Goal: Find specific page/section: Find specific page/section

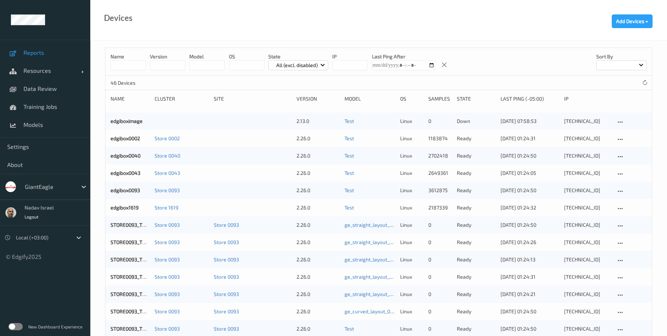
click at [40, 52] on span "Reports" at bounding box center [53, 52] width 60 height 7
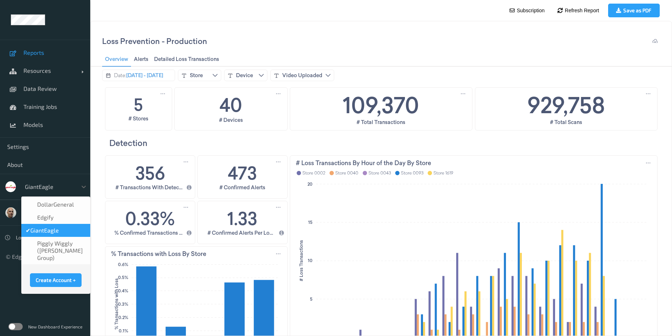
click at [68, 189] on div at bounding box center [49, 187] width 49 height 9
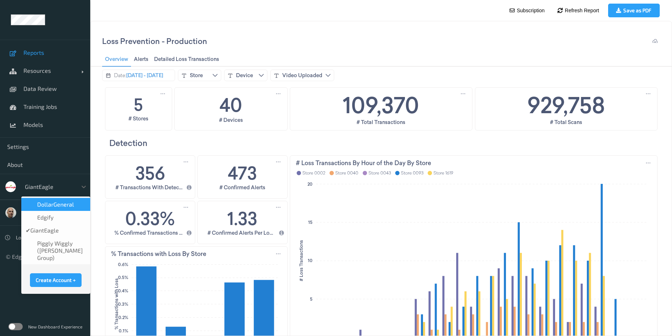
click at [58, 208] on span "DollarGeneral" at bounding box center [55, 204] width 37 height 7
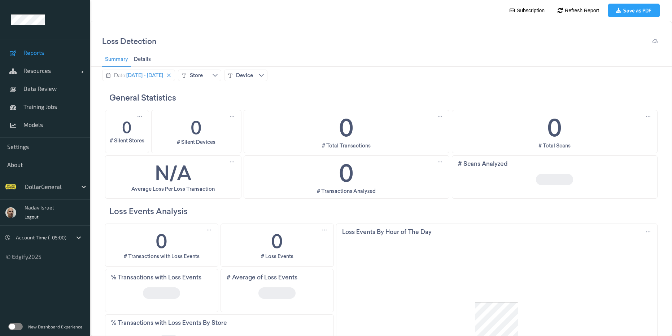
click at [18, 328] on label at bounding box center [15, 326] width 14 height 7
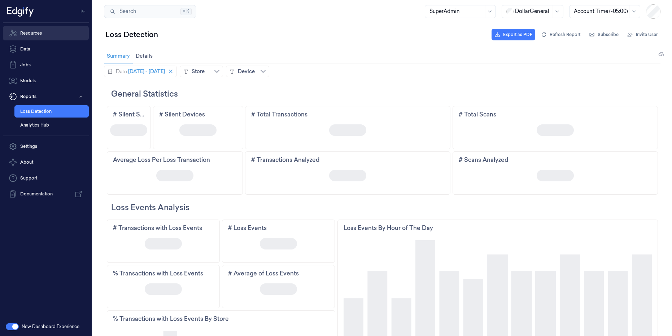
click at [42, 38] on link "Resources" at bounding box center [46, 33] width 86 height 14
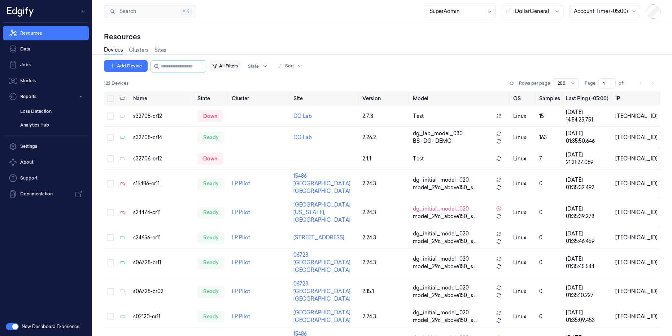
click at [241, 65] on button "All Filters" at bounding box center [225, 66] width 32 height 12
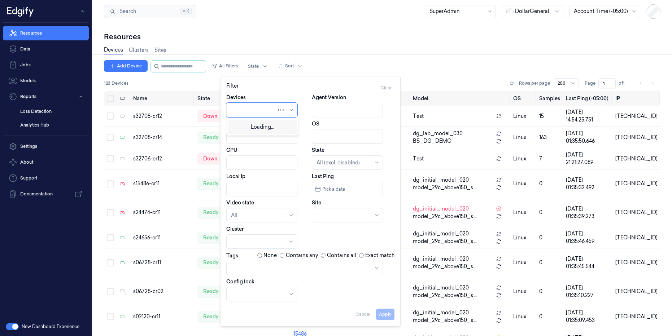
click at [284, 109] on div at bounding box center [261, 110] width 71 height 14
click at [289, 90] on div "Filter Clear" at bounding box center [310, 88] width 168 height 12
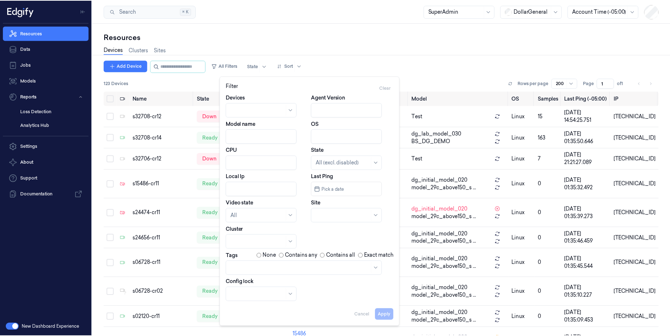
scroll to position [4, 0]
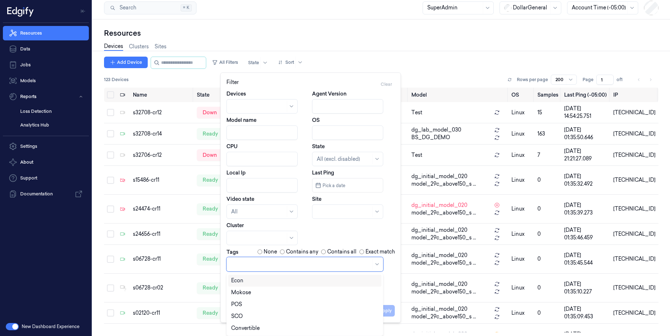
click at [319, 273] on div "Devices Agent Version Model name OS CPU State All (excl. disabled) Local Ip Las…" at bounding box center [310, 194] width 168 height 208
click at [269, 308] on div "POS" at bounding box center [304, 305] width 147 height 8
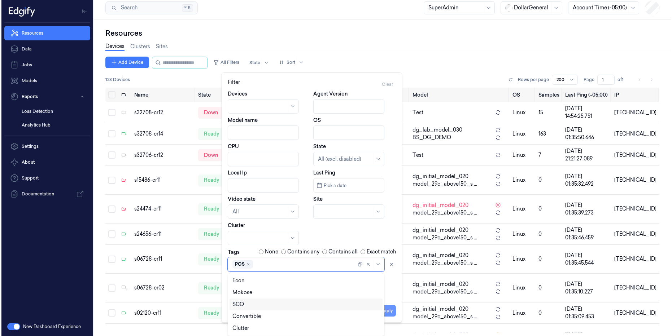
scroll to position [0, 0]
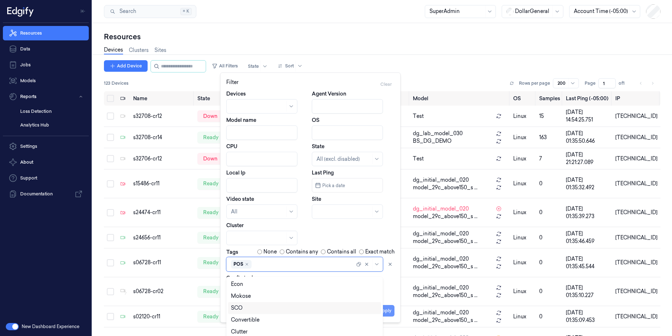
click at [389, 309] on button "Apply" at bounding box center [385, 311] width 18 height 12
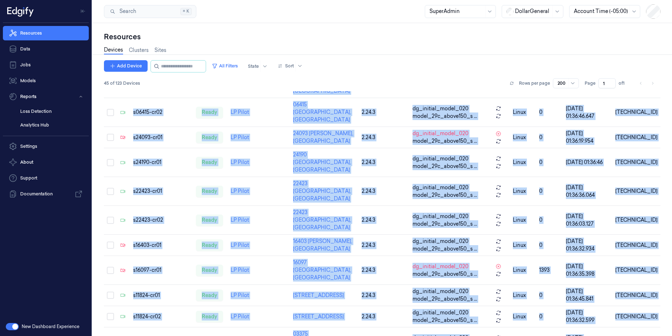
scroll to position [733, 0]
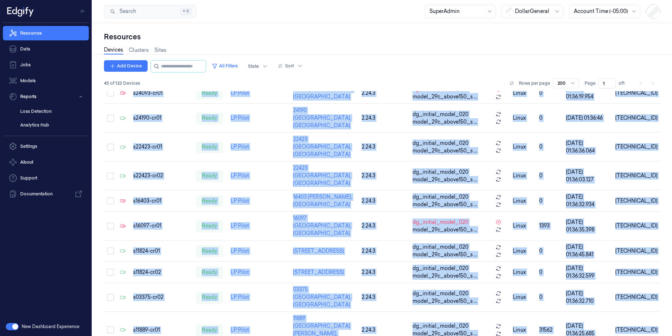
drag, startPoint x: 132, startPoint y: 97, endPoint x: 646, endPoint y: 336, distance: 567.1
click at [646, 336] on div "Add Device All Filters State Sort 45 of 123 Devices Rows per page 200 Page 1 of…" at bounding box center [382, 198] width 557 height 276
copy div "Name State Cluster Site Version Model OS Samples Last Ping (-05:00) IP s03521-c…"
click at [235, 65] on button "All Filters" at bounding box center [225, 66] width 32 height 12
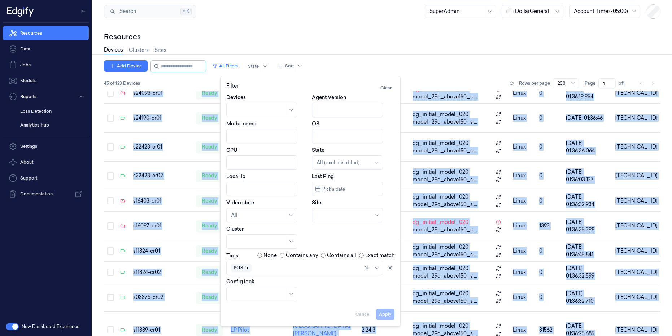
click at [247, 268] on icon "Remove ,POS" at bounding box center [247, 268] width 2 height 2
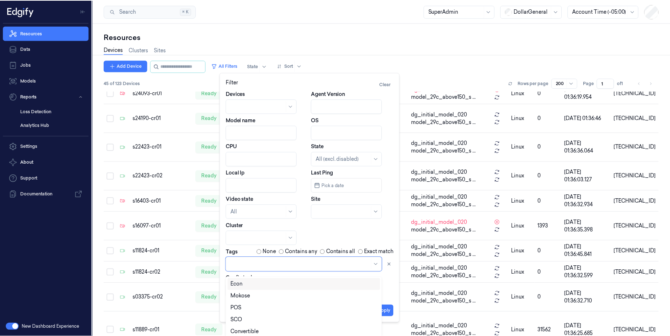
scroll to position [4, 0]
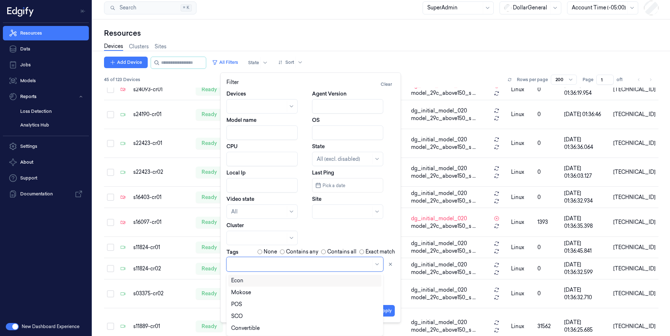
click at [247, 268] on div at bounding box center [301, 265] width 140 height 8
click at [249, 316] on div "SCO" at bounding box center [304, 317] width 147 height 8
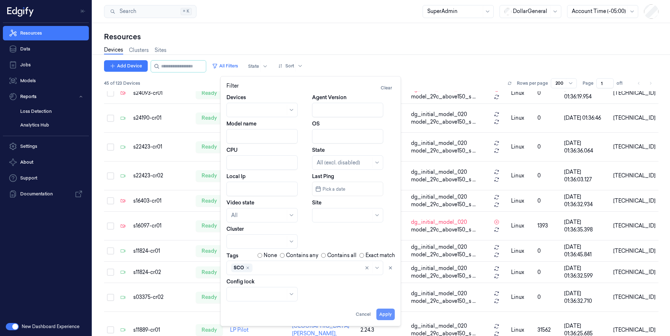
click at [394, 312] on button "Apply" at bounding box center [385, 315] width 18 height 12
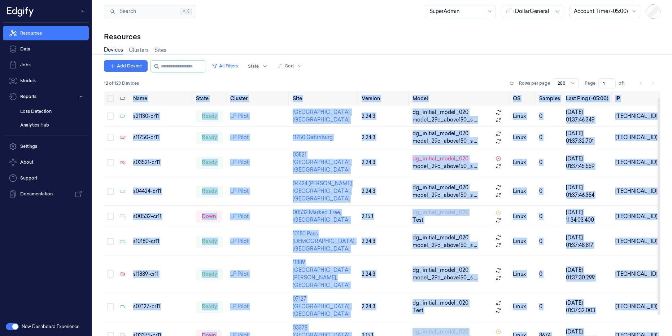
scroll to position [30, 0]
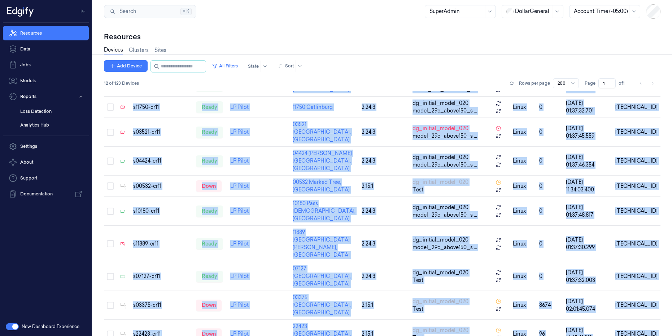
drag, startPoint x: 135, startPoint y: 97, endPoint x: 620, endPoint y: 336, distance: 540.7
click at [620, 336] on div "Add Device All Filters State Sort 12 of 123 Devices Rows per page 200 Page 1 of…" at bounding box center [382, 198] width 557 height 276
copy div "Name State Cluster Site Version Model OS Samples Last Ping (-05:00) IP s21130-c…"
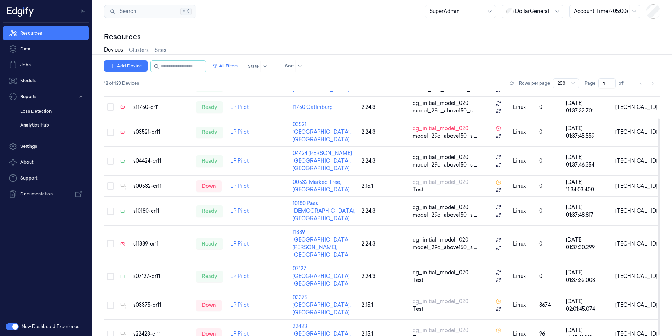
click at [359, 47] on div "Devices Clusters Sites" at bounding box center [382, 51] width 557 height 18
click at [240, 65] on button "All Filters" at bounding box center [225, 66] width 32 height 12
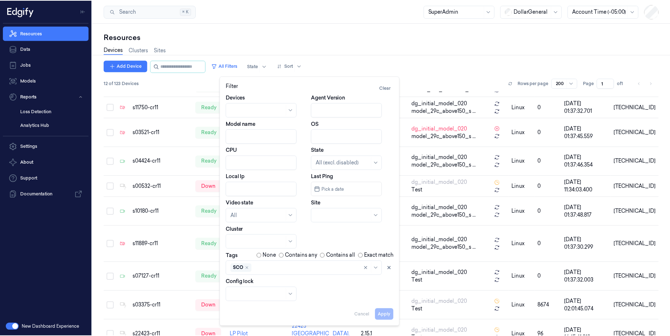
scroll to position [4, 0]
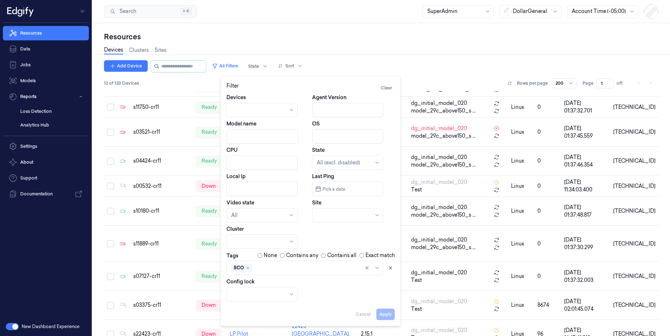
click at [247, 270] on div "SCO" at bounding box center [304, 268] width 157 height 14
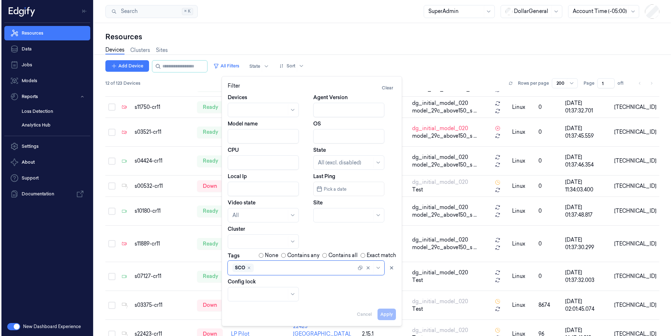
scroll to position [0, 0]
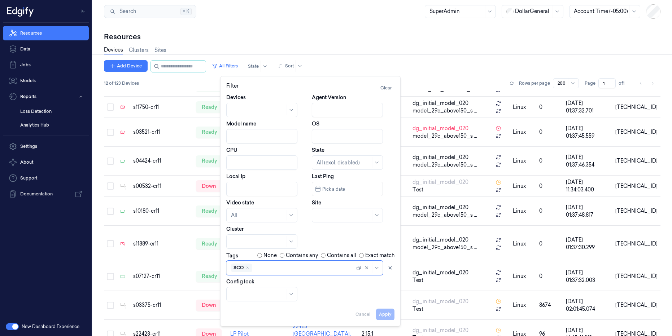
click at [248, 268] on div "SCO" at bounding box center [241, 268] width 21 height 9
click at [247, 268] on icon "Remove ,SCO" at bounding box center [247, 268] width 4 height 4
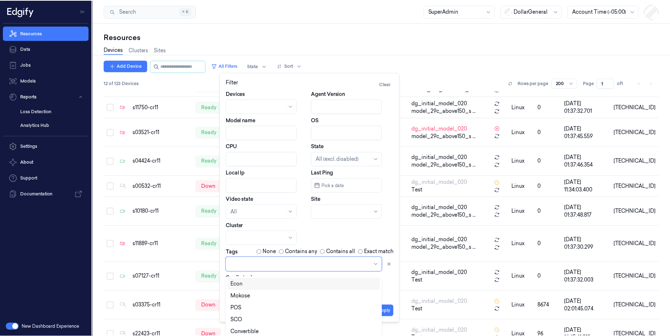
scroll to position [4, 0]
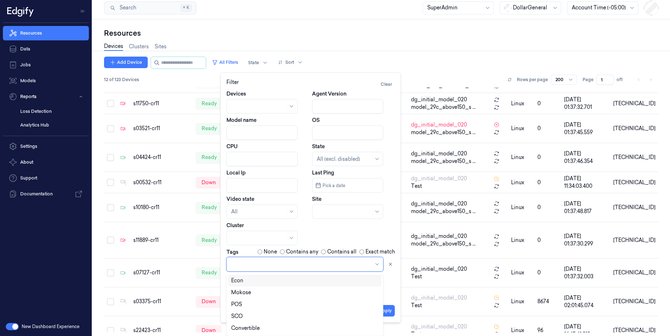
click at [247, 268] on div at bounding box center [301, 265] width 140 height 8
click at [271, 328] on div "Convertible_LineBuster" at bounding box center [260, 329] width 58 height 8
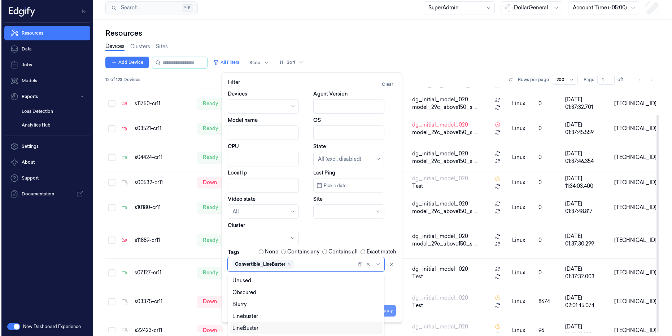
scroll to position [0, 0]
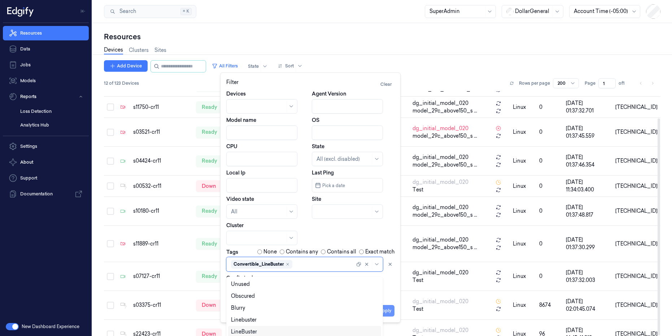
click at [384, 312] on button "Apply" at bounding box center [385, 311] width 18 height 12
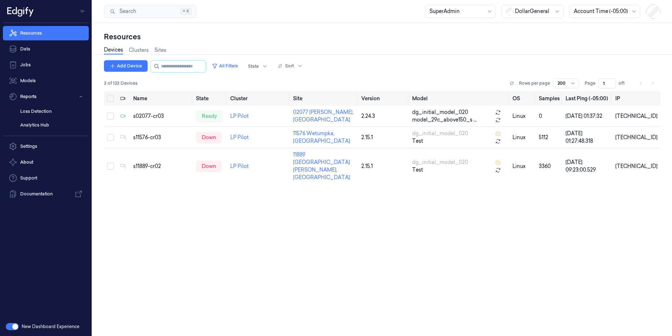
drag, startPoint x: 132, startPoint y: 97, endPoint x: 686, endPoint y: 173, distance: 559.2
click at [672, 173] on html "Resources Data Jobs Models Reports Loss Detection Analytics Hub Settings About …" at bounding box center [336, 168] width 672 height 336
copy thead
click at [236, 65] on button "All Filters" at bounding box center [225, 66] width 32 height 12
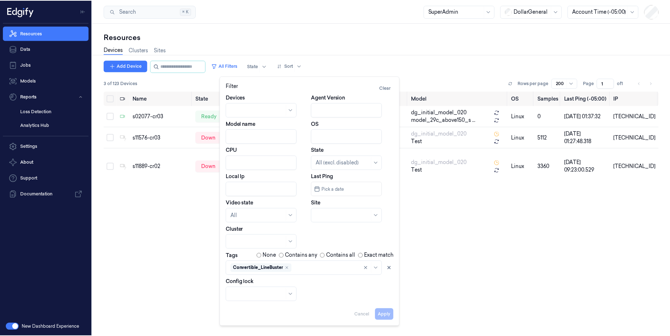
scroll to position [4, 0]
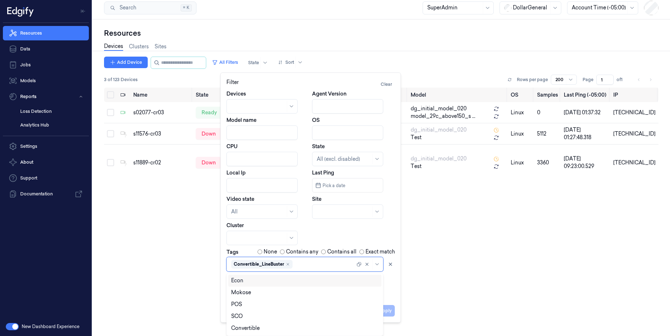
drag, startPoint x: 277, startPoint y: 270, endPoint x: 453, endPoint y: 302, distance: 179.4
click at [321, 262] on div "Convertible_LineBuster" at bounding box center [293, 265] width 124 height 10
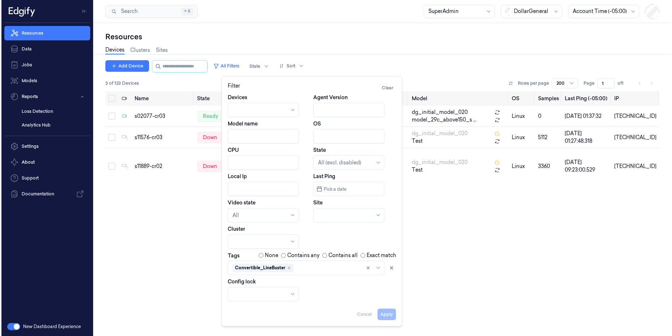
scroll to position [0, 0]
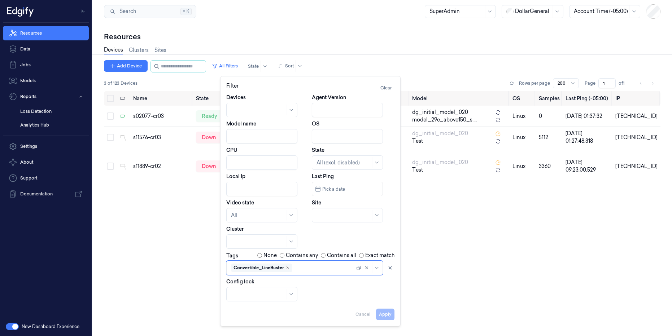
click at [288, 269] on icon "Remove ,Convertible_LineBuster" at bounding box center [288, 268] width 4 height 4
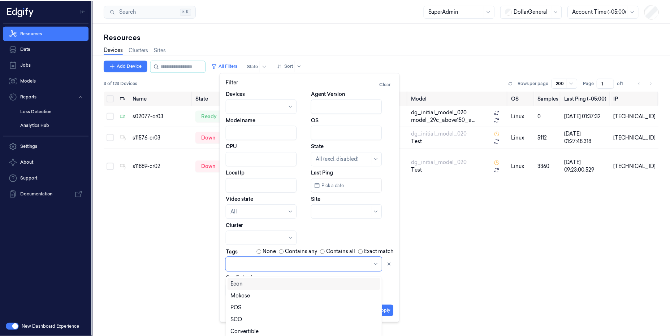
scroll to position [4, 0]
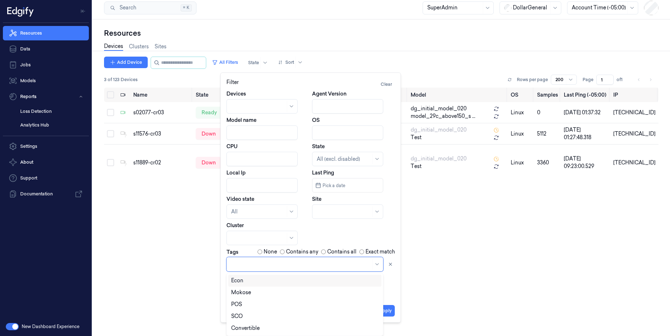
click at [288, 269] on div at bounding box center [301, 265] width 140 height 10
click at [278, 325] on div "Convertible" at bounding box center [304, 329] width 147 height 8
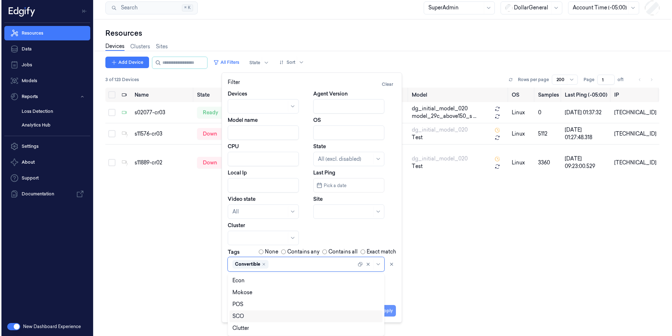
scroll to position [0, 0]
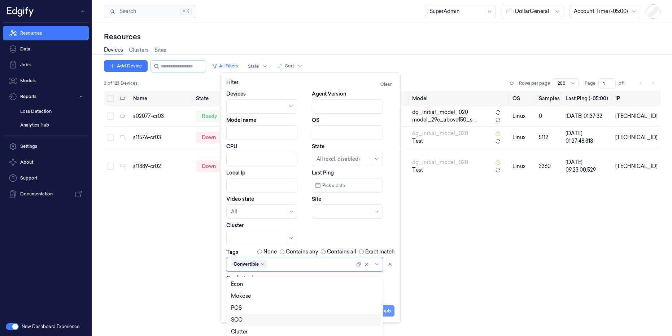
click at [388, 310] on button "Apply" at bounding box center [385, 311] width 18 height 12
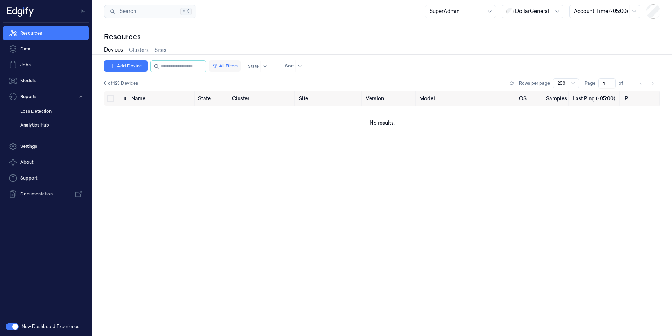
click at [241, 65] on button "All Filters" at bounding box center [225, 66] width 32 height 12
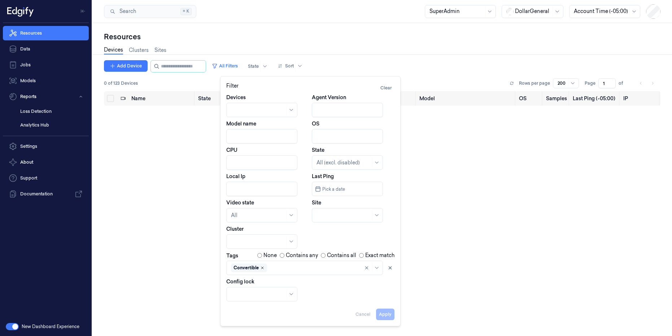
click at [262, 267] on icon "Remove ,Convertible" at bounding box center [262, 268] width 2 height 2
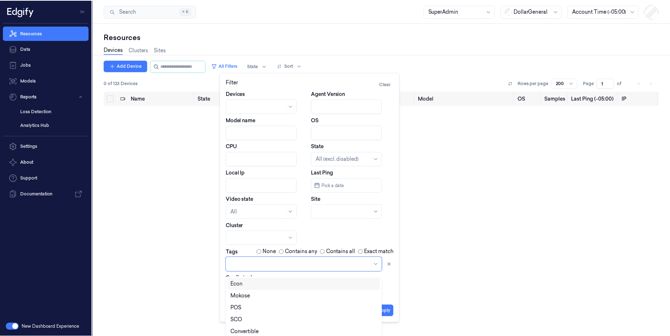
scroll to position [4, 0]
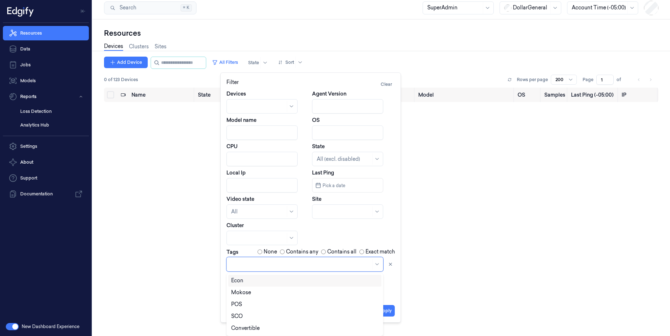
click at [262, 267] on div at bounding box center [301, 265] width 140 height 8
click at [252, 317] on div "LineBuster" at bounding box center [244, 317] width 26 height 8
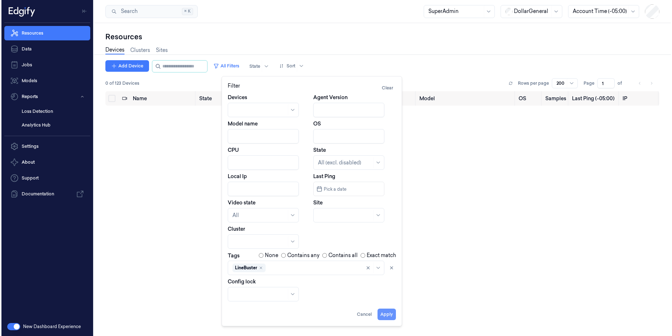
scroll to position [0, 0]
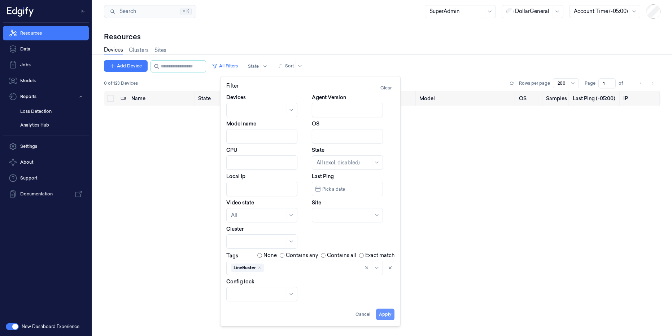
click at [388, 312] on button "Apply" at bounding box center [385, 315] width 18 height 12
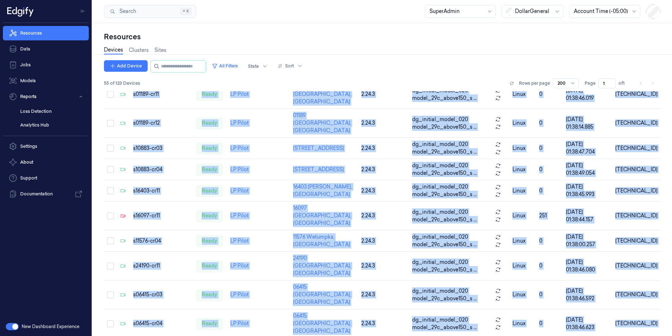
scroll to position [946, 0]
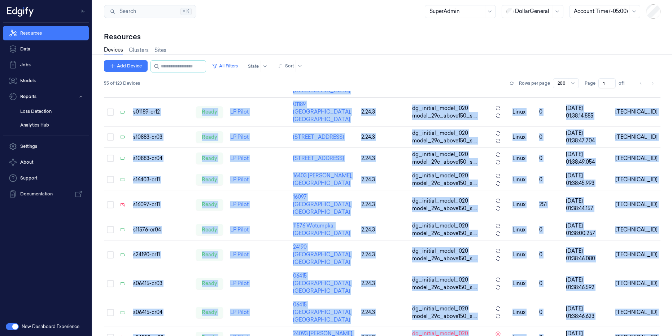
drag, startPoint x: 131, startPoint y: 97, endPoint x: 601, endPoint y: 336, distance: 527.0
click at [601, 336] on div "Add Device All Filters State Sort 55 of 123 Devices Rows per page 200 Page 1 of…" at bounding box center [382, 198] width 557 height 276
copy div "Name State Cluster Site Version Model OS Samples Last Ping (-05:00) IP s15486-c…"
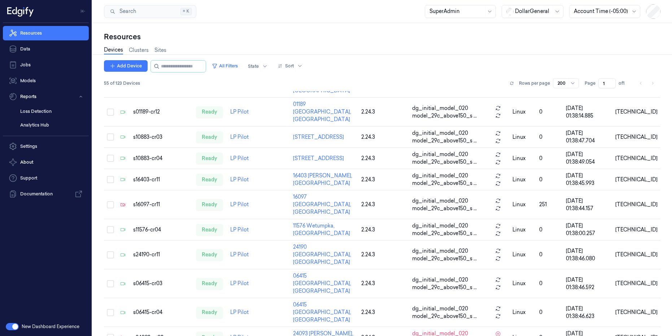
click at [482, 36] on div "Resources" at bounding box center [382, 37] width 557 height 10
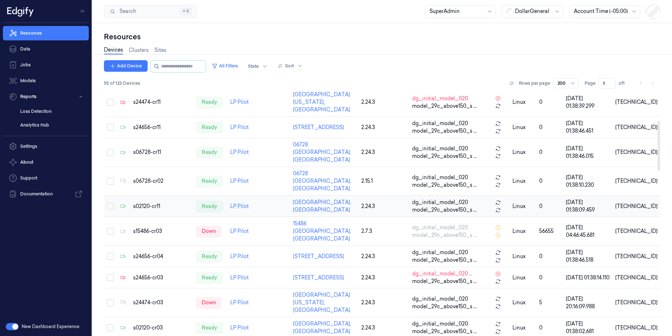
scroll to position [0, 0]
